Goal: Find specific page/section

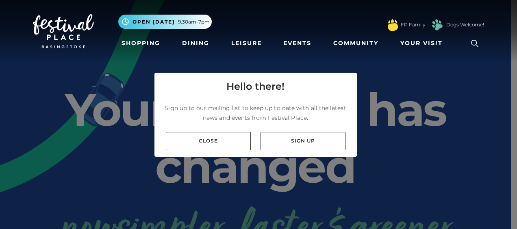
drag, startPoint x: 223, startPoint y: 142, endPoint x: 177, endPoint y: 9, distance: 141.0
click at [222, 142] on link "Close" at bounding box center [208, 141] width 85 height 18
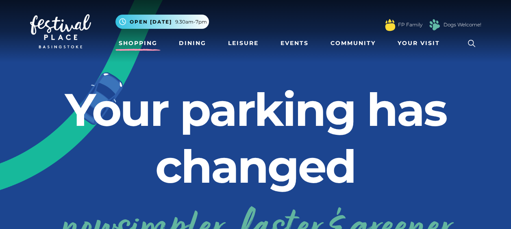
click at [143, 43] on link "Shopping" at bounding box center [137, 43] width 45 height 15
click at [196, 43] on link "Dining" at bounding box center [193, 43] width 34 height 15
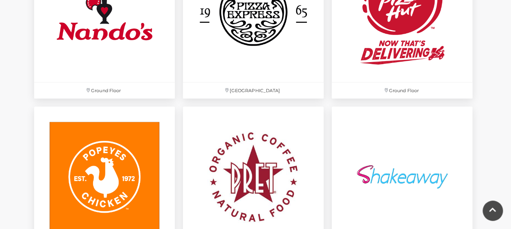
scroll to position [2276, 0]
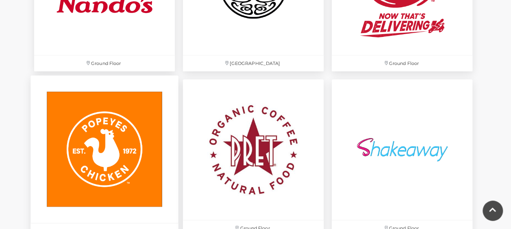
click at [107, 136] on img at bounding box center [104, 149] width 148 height 148
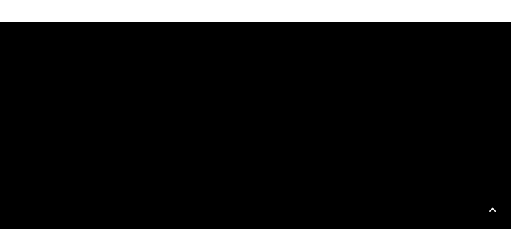
scroll to position [528, 0]
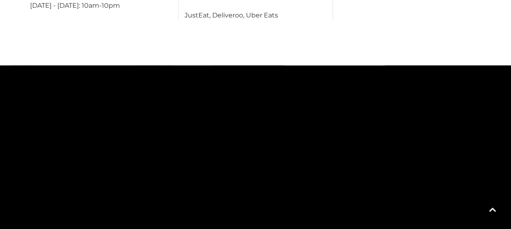
click at [234, 154] on rect at bounding box center [248, 173] width 70 height 39
click at [238, 156] on rect at bounding box center [248, 173] width 70 height 39
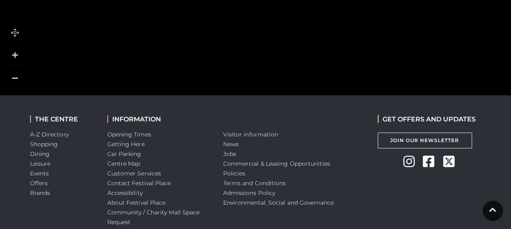
scroll to position [770, 0]
